Goal: Task Accomplishment & Management: Manage account settings

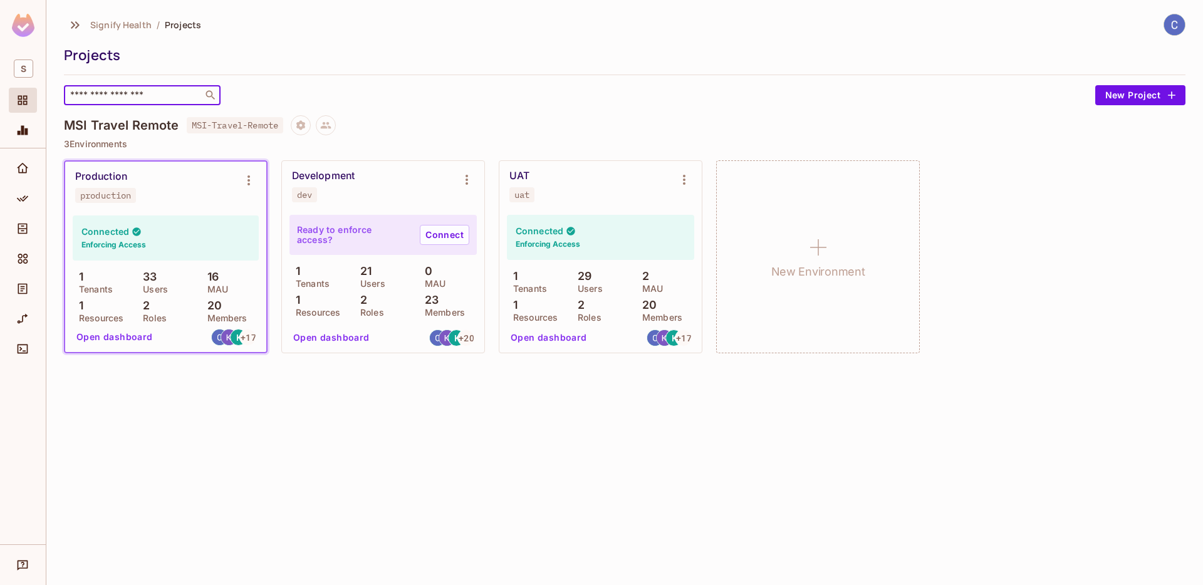
click at [147, 89] on input "text" at bounding box center [134, 95] width 132 height 13
click at [175, 55] on div "Projects" at bounding box center [621, 55] width 1115 height 19
click at [18, 98] on icon "Projects" at bounding box center [22, 100] width 9 height 9
click at [1175, 26] on img at bounding box center [1174, 24] width 21 height 21
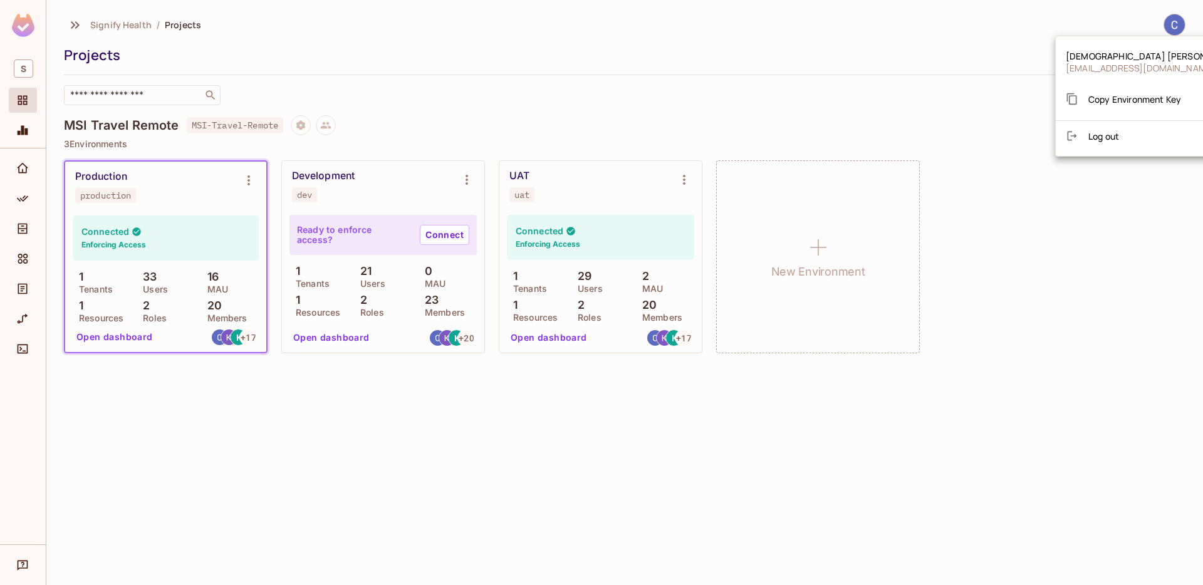
click at [1113, 130] on span "Log out" at bounding box center [1103, 136] width 31 height 12
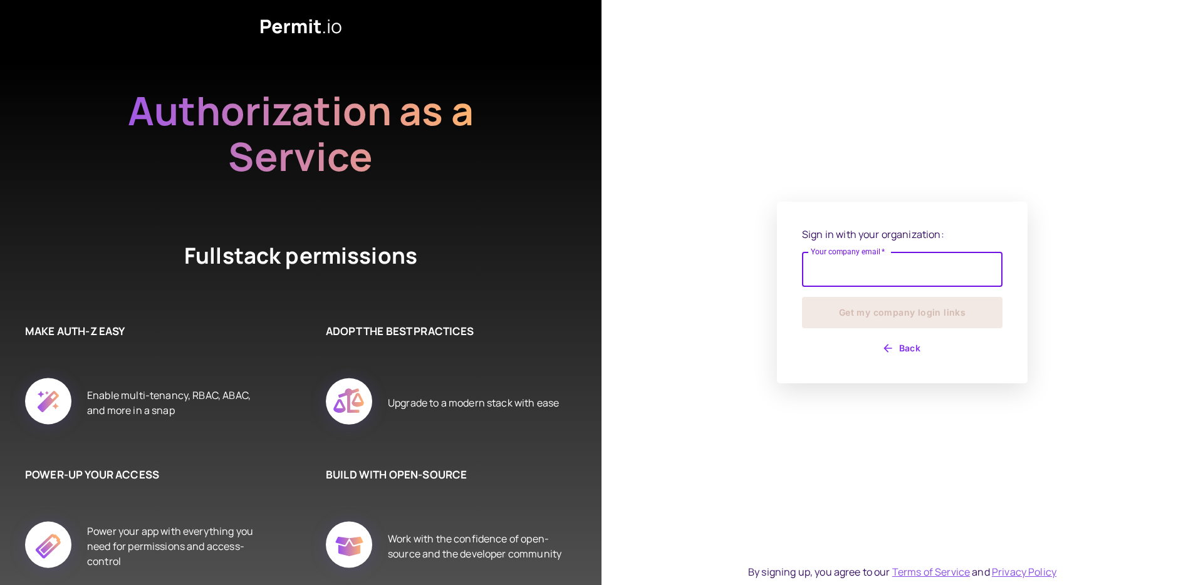
drag, startPoint x: 905, startPoint y: 260, endPoint x: 907, endPoint y: 272, distance: 12.2
click at [905, 260] on input "Your company email   *" at bounding box center [902, 269] width 200 height 35
type input "**********"
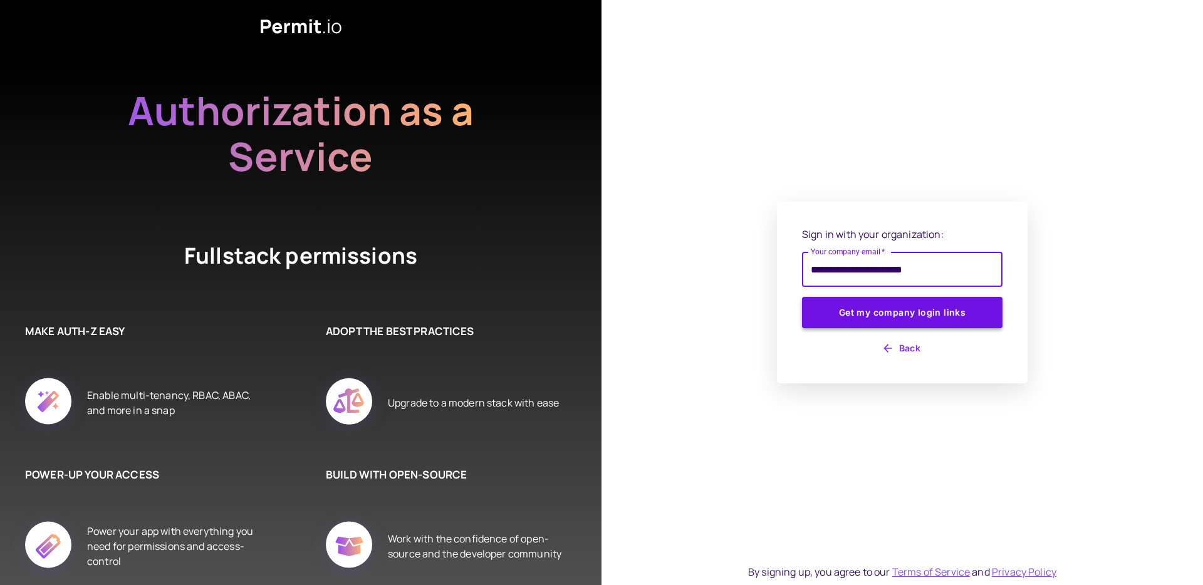
click at [890, 315] on button "Get my company login links" at bounding box center [902, 312] width 200 height 31
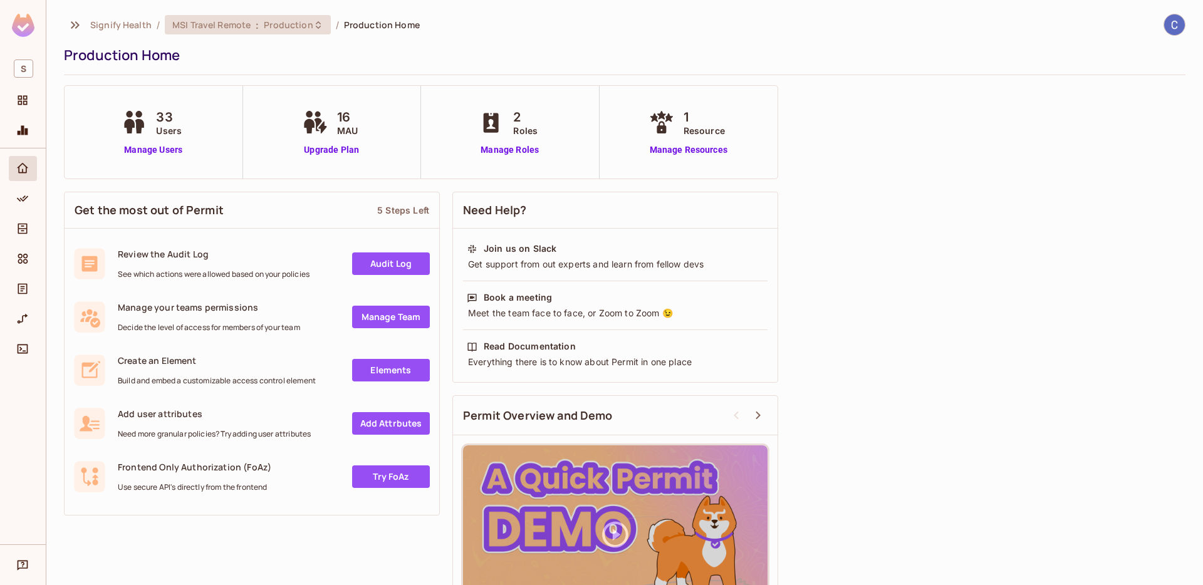
click at [259, 17] on div "MSI Travel Remote : Production" at bounding box center [248, 24] width 166 height 19
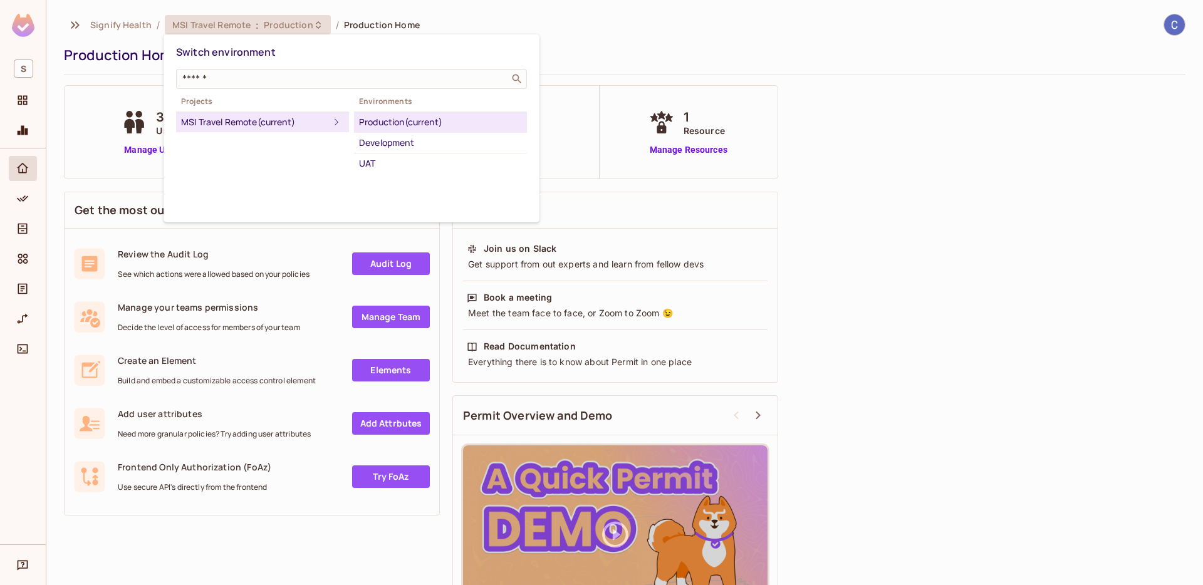
click at [596, 31] on div at bounding box center [601, 292] width 1203 height 585
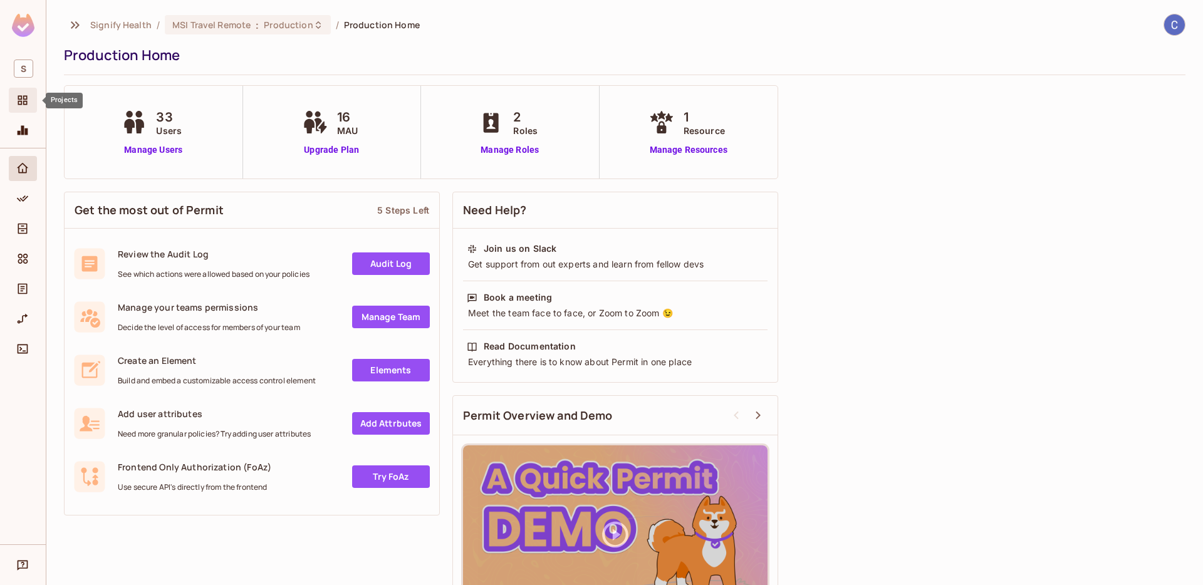
click at [24, 100] on icon "Projects" at bounding box center [22, 100] width 13 height 13
